Goal: Communication & Community: Answer question/provide support

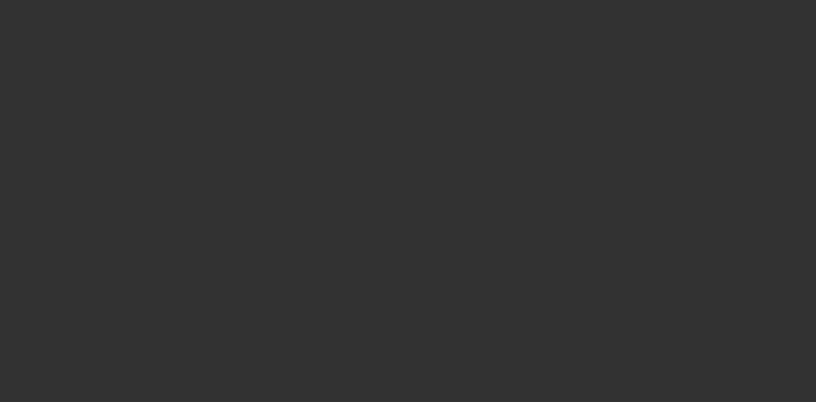
select select "0"
select select "3"
select select "0"
select select "6"
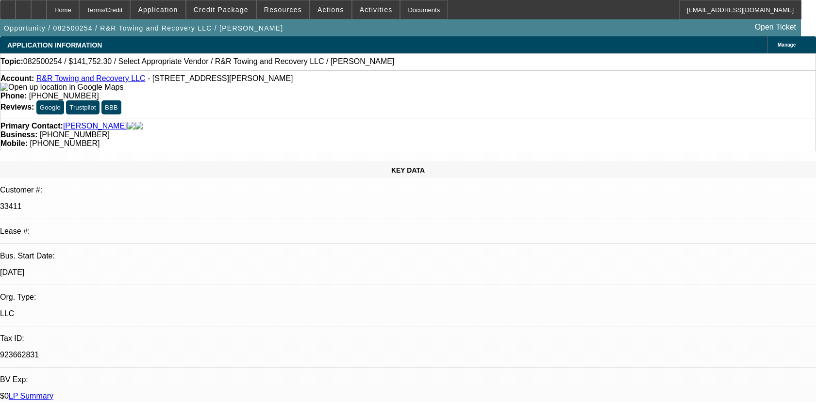
select select "0.1"
select select "2"
select select "0.1"
select select "4"
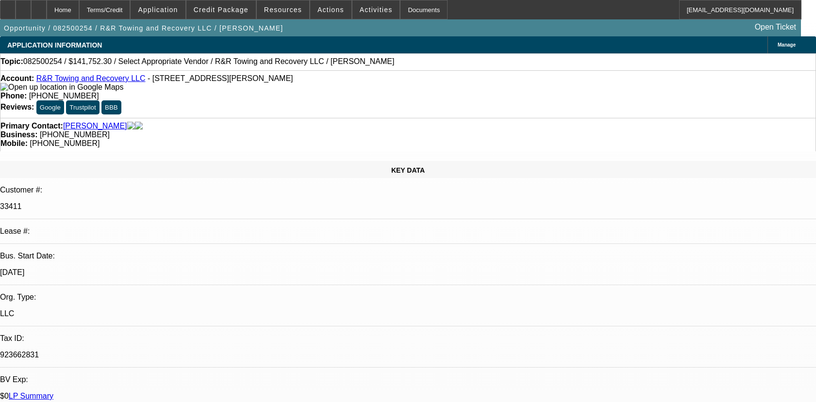
select select "0.1"
select select "2"
select select "0.1"
select select "4"
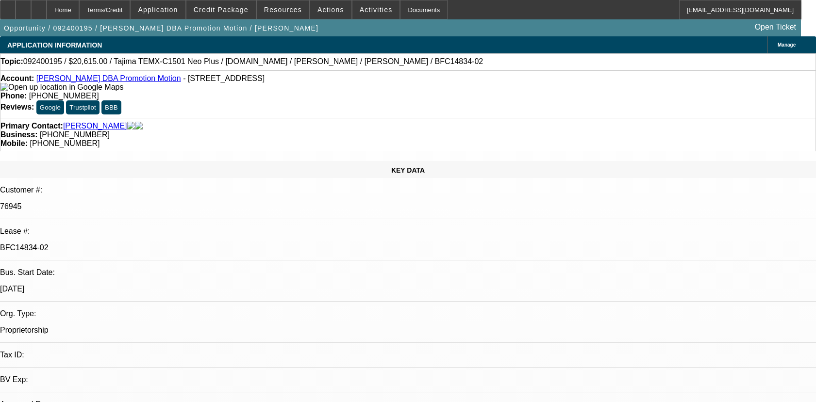
select select "0"
select select "2"
select select "0.1"
select select "4"
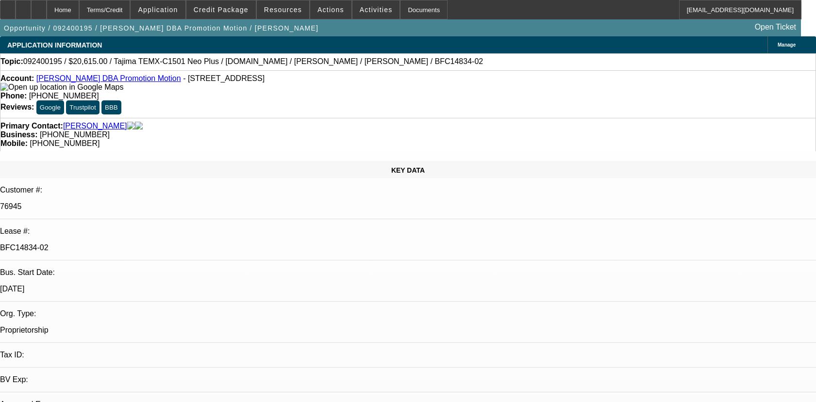
select select "0"
select select "2"
select select "0.1"
select select "4"
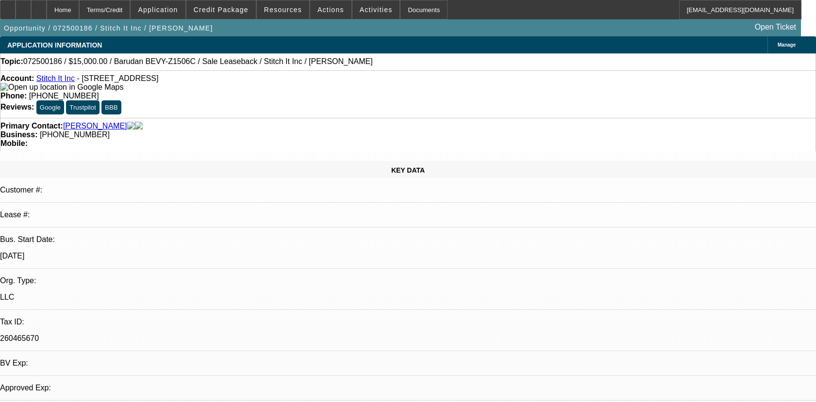
select select "0"
select select "2"
select select "0"
select select "6"
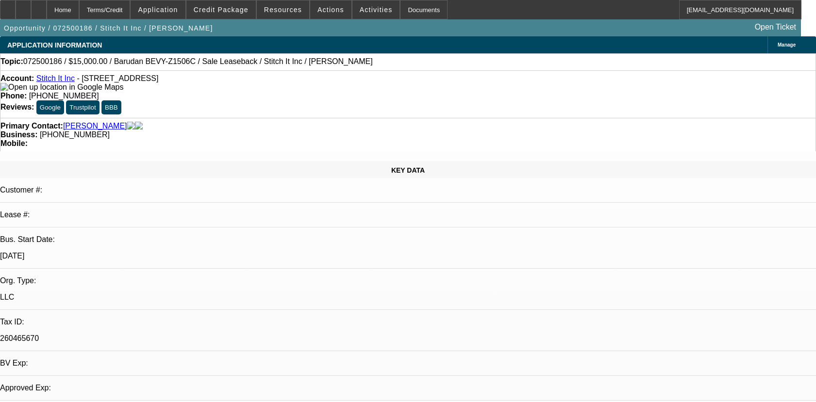
select select "0"
select select "2"
select select "0"
select select "6"
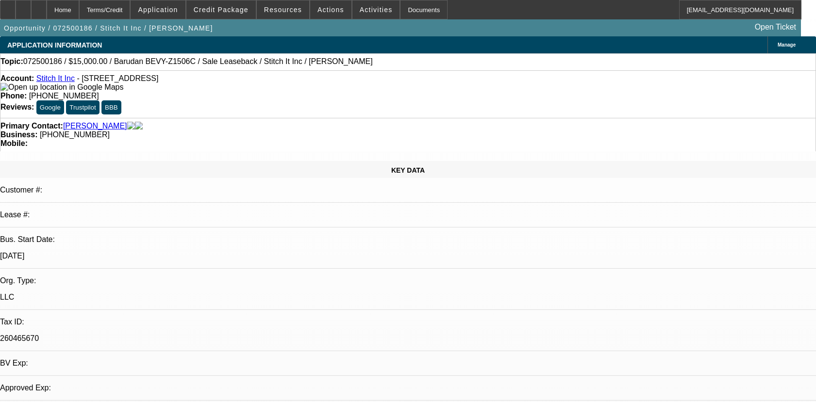
select select "0"
select select "2"
select select "0"
select select "6"
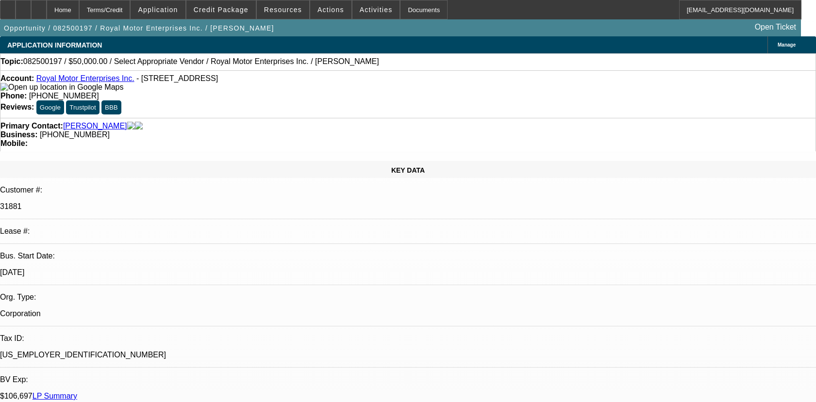
select select "0"
select select "2"
select select "0.1"
select select "4"
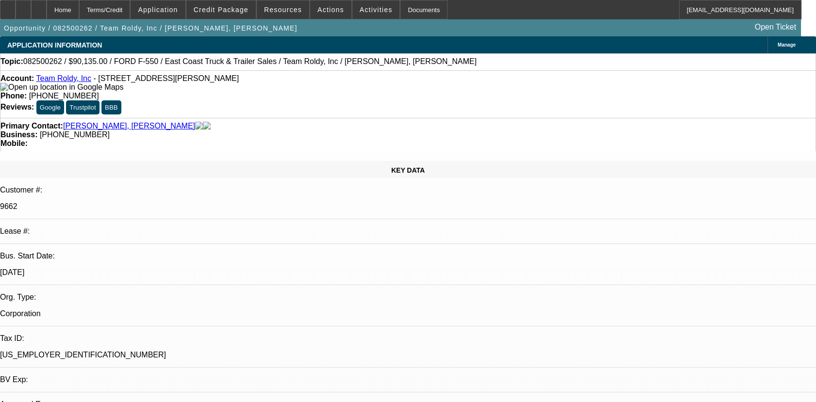
select select "0"
select select "1"
select select "3"
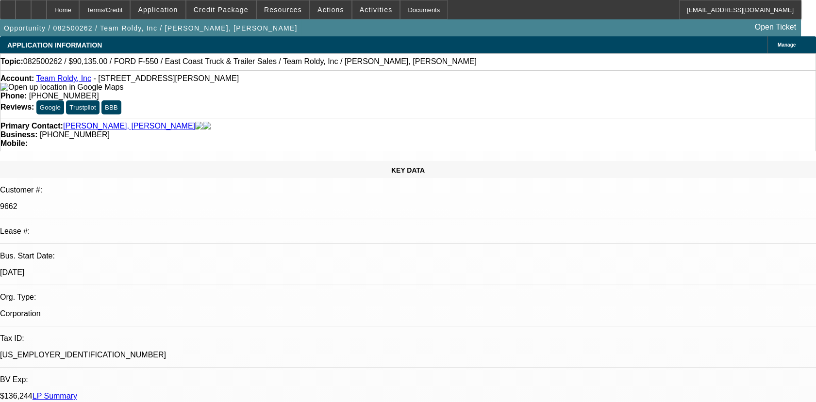
select select "6"
radio input "true"
drag, startPoint x: 447, startPoint y: 237, endPoint x: 588, endPoint y: 297, distance: 152.9
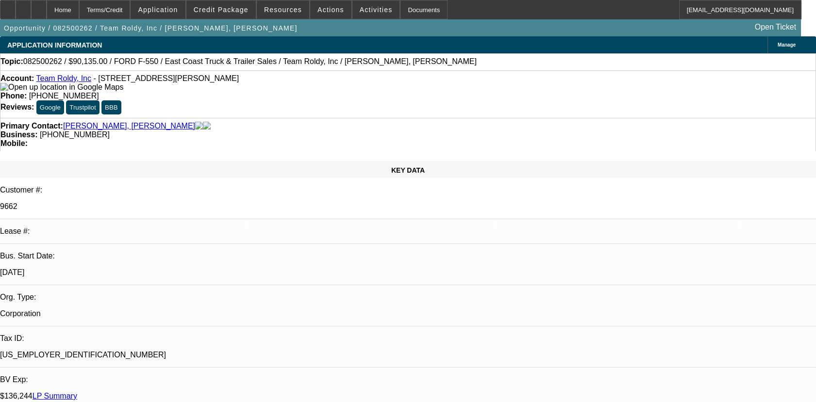
drag, startPoint x: 588, startPoint y: 297, endPoint x: 594, endPoint y: 181, distance: 116.7
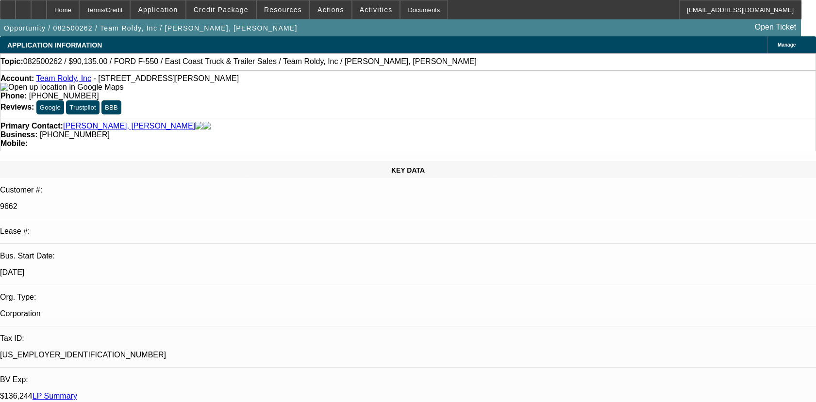
type textarea "01 & 02 ARE SOLD DEALS NO HISTORY WITH BEACON/03-ACTIVE BFC DEAL, PAYMENTS MADE…"
radio input "true"
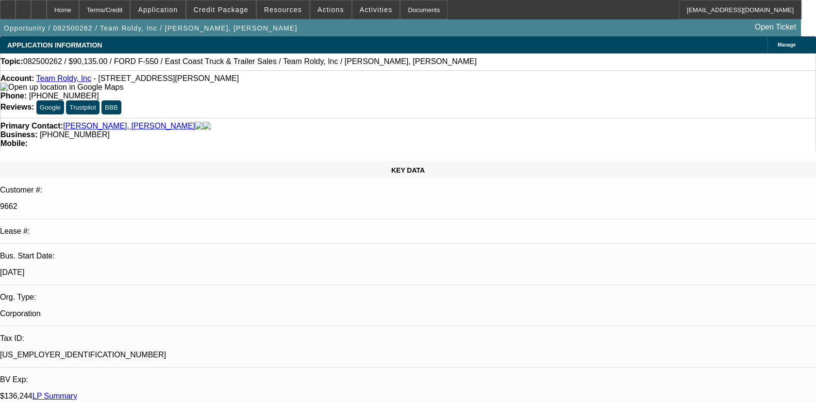
radio input "false"
radio input "true"
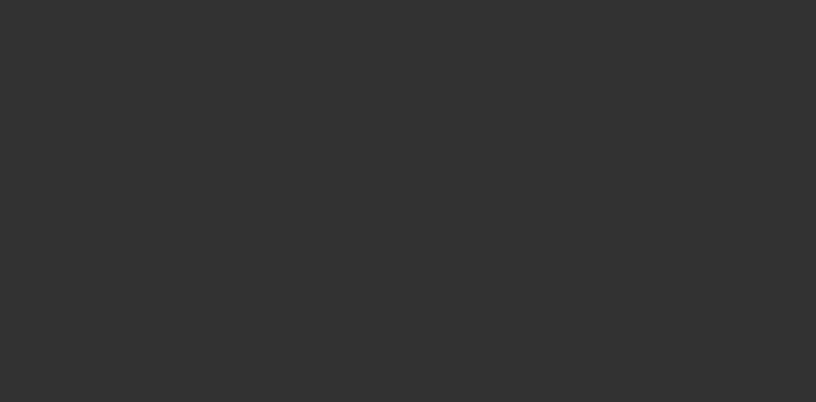
scroll to position [0, 0]
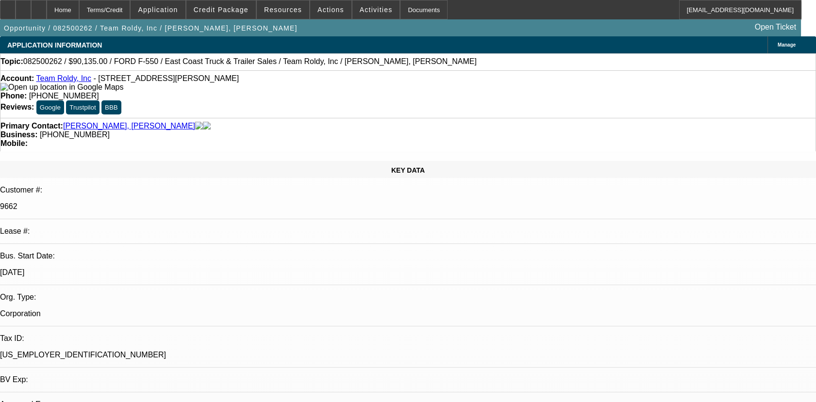
select select "0"
select select "3"
select select "0"
select select "6"
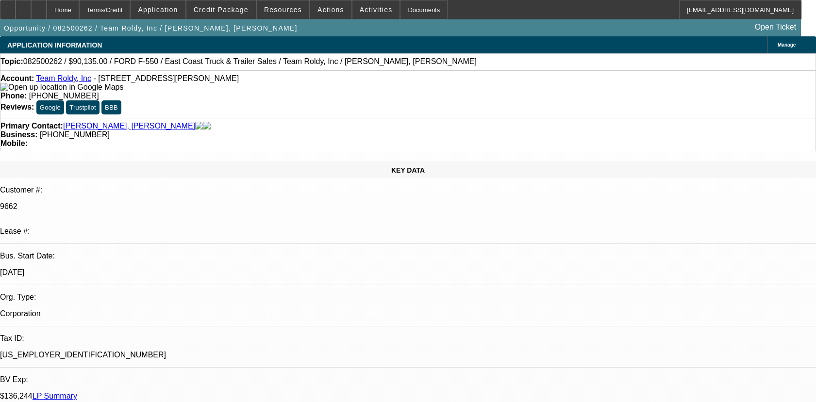
paste textarea "01 & 02 ARE SOLD DEALS NO HISTORY WITH BEACON/03-ACTIVE BFC DEAL, PAYMENTS MADE…"
type textarea "01 & 02 ARE SOLD DEALS NO HISTORY WITH BEACON/03-ACTIVE BFC DEAL, PAYMENTS MADE…"
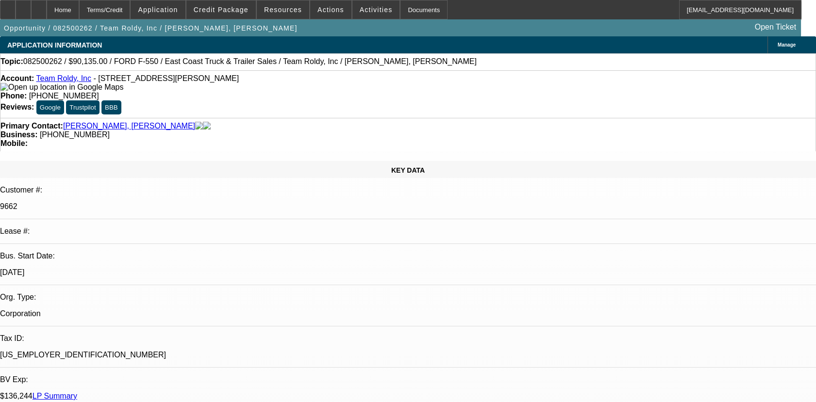
radio input "true"
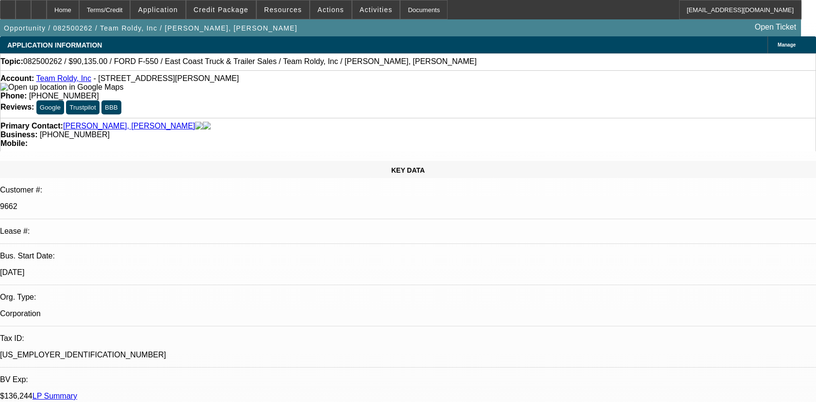
radio input "false"
radio input "true"
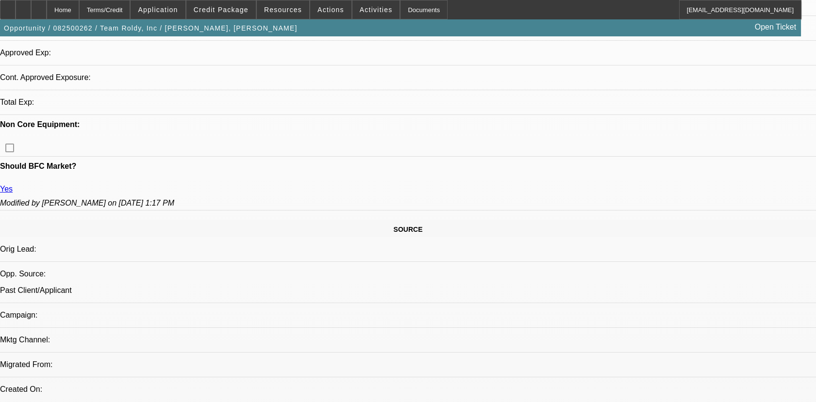
select select "0"
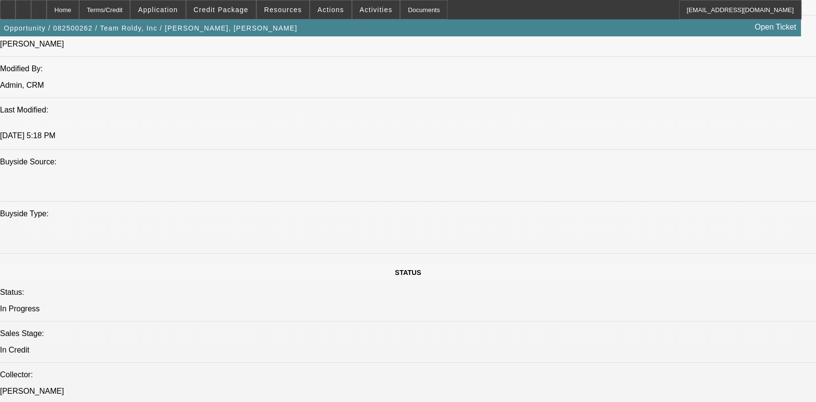
select select "1"
select select "3"
select select "6"
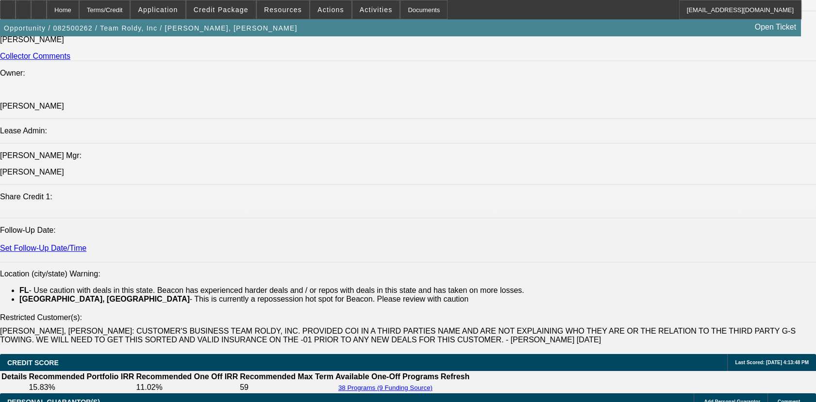
scroll to position [1526, 0]
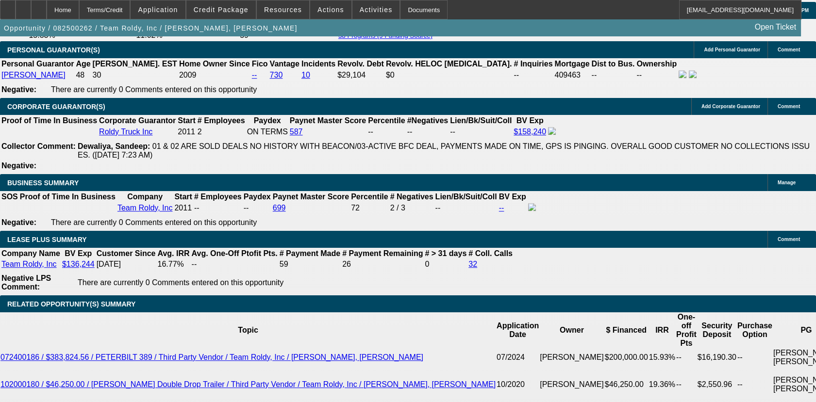
drag, startPoint x: 149, startPoint y: 152, endPoint x: 183, endPoint y: 157, distance: 34.9
drag, startPoint x: 183, startPoint y: 157, endPoint x: 154, endPoint y: 159, distance: 29.2
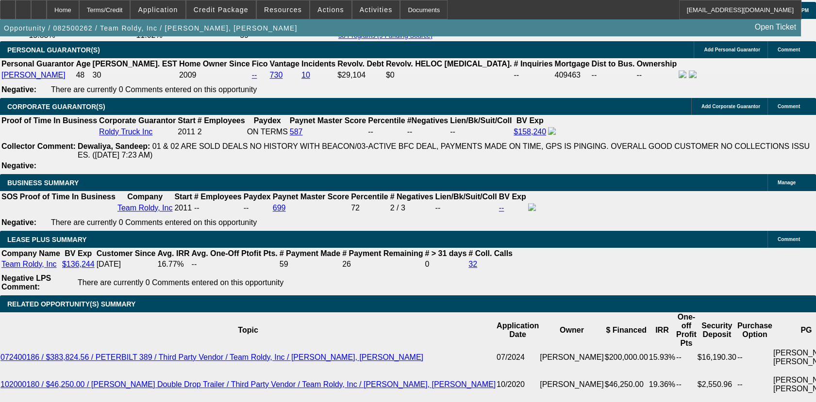
drag, startPoint x: 114, startPoint y: 181, endPoint x: 76, endPoint y: 170, distance: 38.9
copy span "01 & 02 ARE SOLD DEALS NO HISTORY WITH BEACON/03-ACTIVE BFC DEAL, PAYMENTS MADE…"
